Goal: Find specific page/section: Find specific page/section

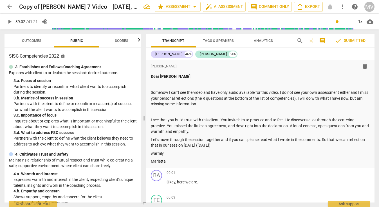
scroll to position [4478, 0]
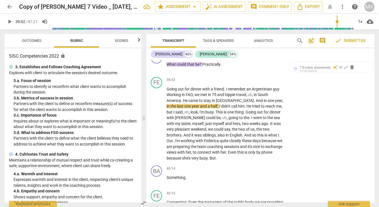
click at [9, 7] on span "arrow_back" at bounding box center [9, 6] width 7 height 7
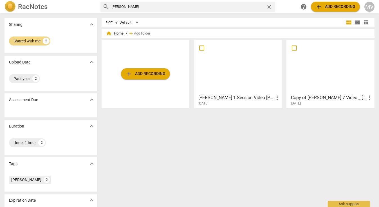
click at [320, 93] on div "Copy of [PERSON_NAME] 7 Video _ [DATE], 16 51 57 more_vert [DATE]" at bounding box center [331, 99] width 85 height 14
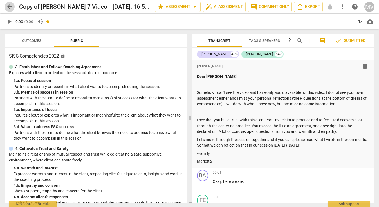
click at [10, 5] on span "arrow_back" at bounding box center [9, 6] width 7 height 7
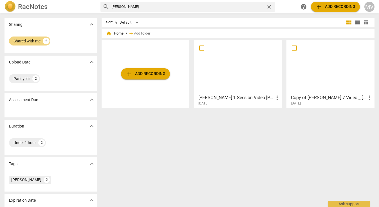
click at [109, 31] on span "home" at bounding box center [109, 34] width 6 height 6
click at [109, 33] on span "home" at bounding box center [109, 34] width 6 height 6
click at [269, 5] on span "close" at bounding box center [269, 7] width 6 height 6
click at [264, 6] on input "text" at bounding box center [188, 6] width 152 height 9
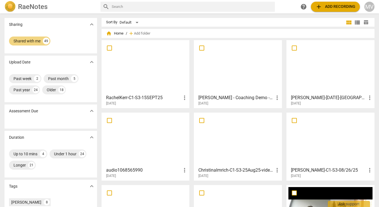
click at [169, 71] on div at bounding box center [146, 67] width 84 height 50
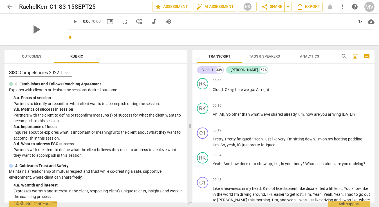
click at [32, 56] on span "Outcomes" at bounding box center [31, 56] width 19 height 4
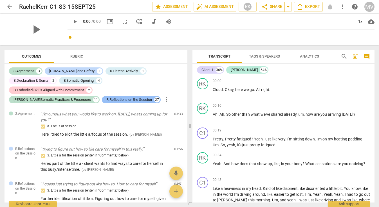
click at [109, 97] on div "R.Reflections on the Session" at bounding box center [129, 100] width 46 height 6
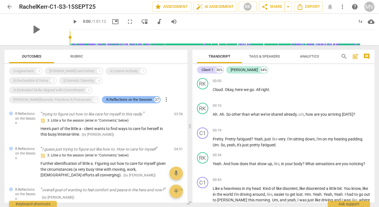
click at [109, 97] on div "R.Reflections on the Session" at bounding box center [129, 100] width 46 height 6
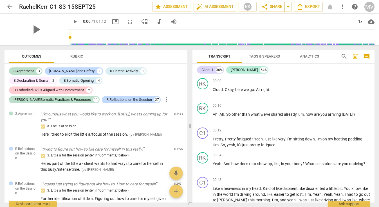
scroll to position [134, 0]
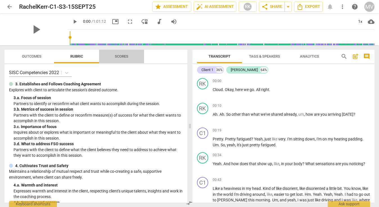
click at [124, 58] on span "Scores" at bounding box center [122, 56] width 14 height 4
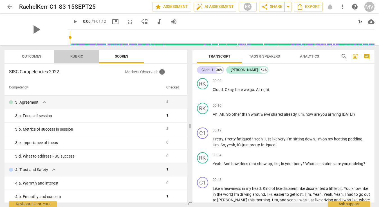
click at [77, 55] on span "Rubric" at bounding box center [76, 56] width 13 height 4
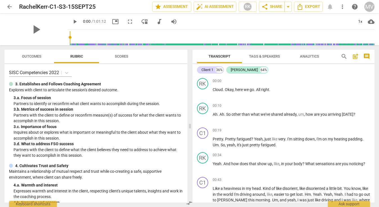
click at [39, 54] on span "Outcomes" at bounding box center [31, 57] width 33 height 8
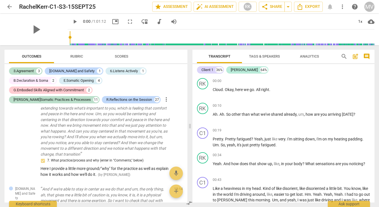
scroll to position [1173, 0]
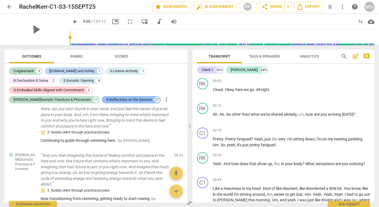
click at [123, 97] on div "R.Reflections on the Session" at bounding box center [129, 100] width 46 height 6
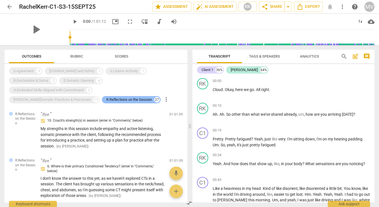
scroll to position [1166, 0]
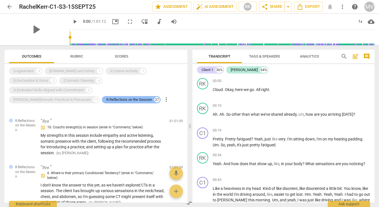
click at [123, 97] on div "R.Reflections on the Session" at bounding box center [129, 100] width 46 height 6
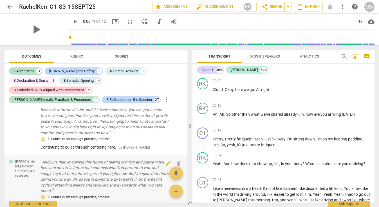
click at [105, 160] on p "And, um, then imagining this future of feeling comfort and peace in the here an…" at bounding box center [105, 177] width 129 height 35
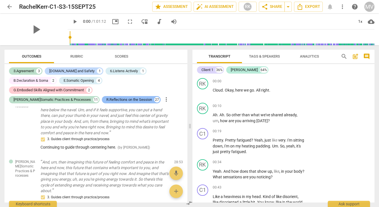
click at [116, 97] on div "R.Reflections on the Session" at bounding box center [129, 100] width 46 height 6
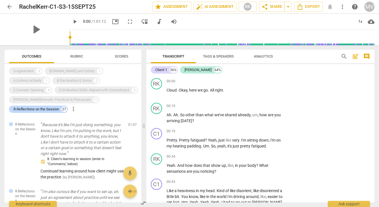
click at [135, 89] on div "3.Agreement 3 [DOMAIN_NAME] and Safety 1 6.Listens Actively 1 B.Declaration & S…" at bounding box center [75, 90] width 132 height 48
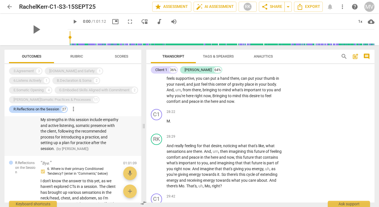
scroll to position [1611, 0]
